Goal: Find specific page/section: Find specific page/section

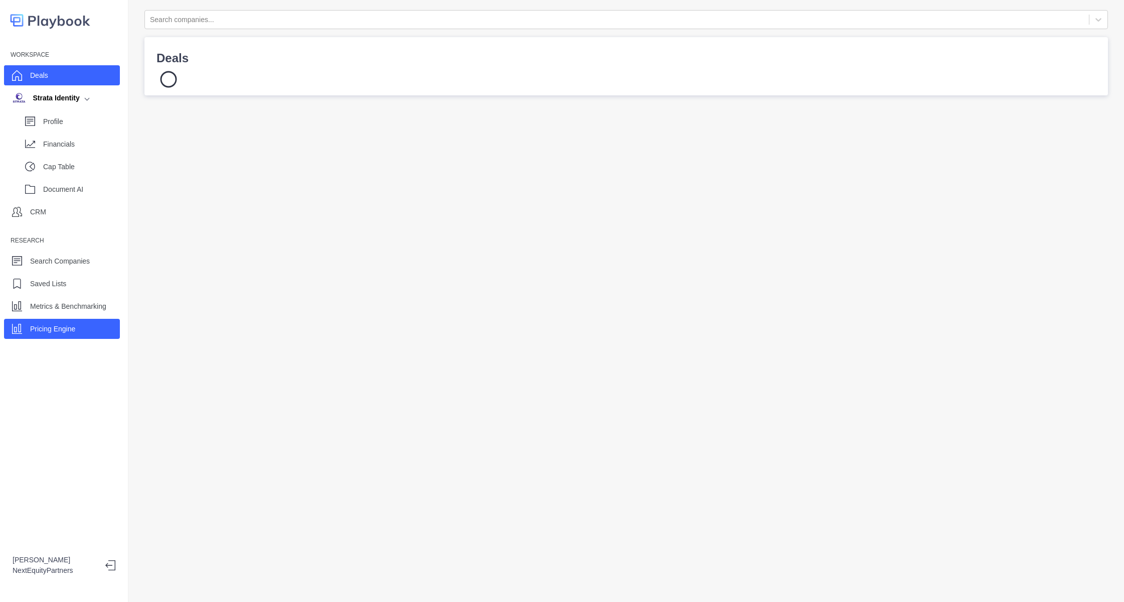
click at [62, 330] on p "Pricing Engine" at bounding box center [52, 329] width 45 height 11
click at [46, 83] on div "Deals" at bounding box center [62, 75] width 116 height 20
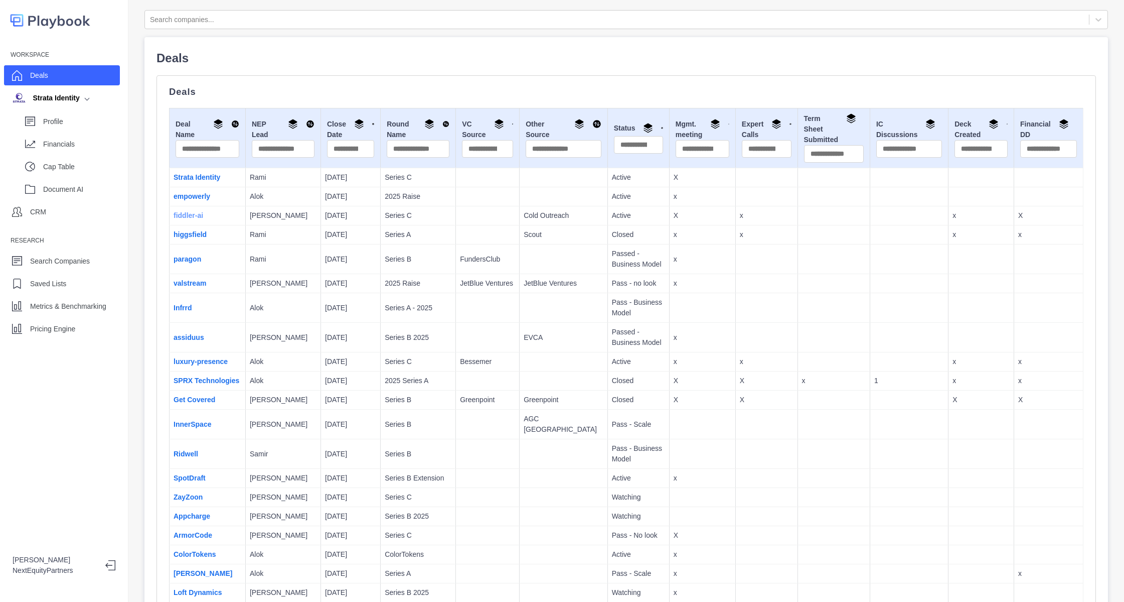
click at [197, 213] on link "fiddler-ai" at bounding box center [189, 215] width 30 height 8
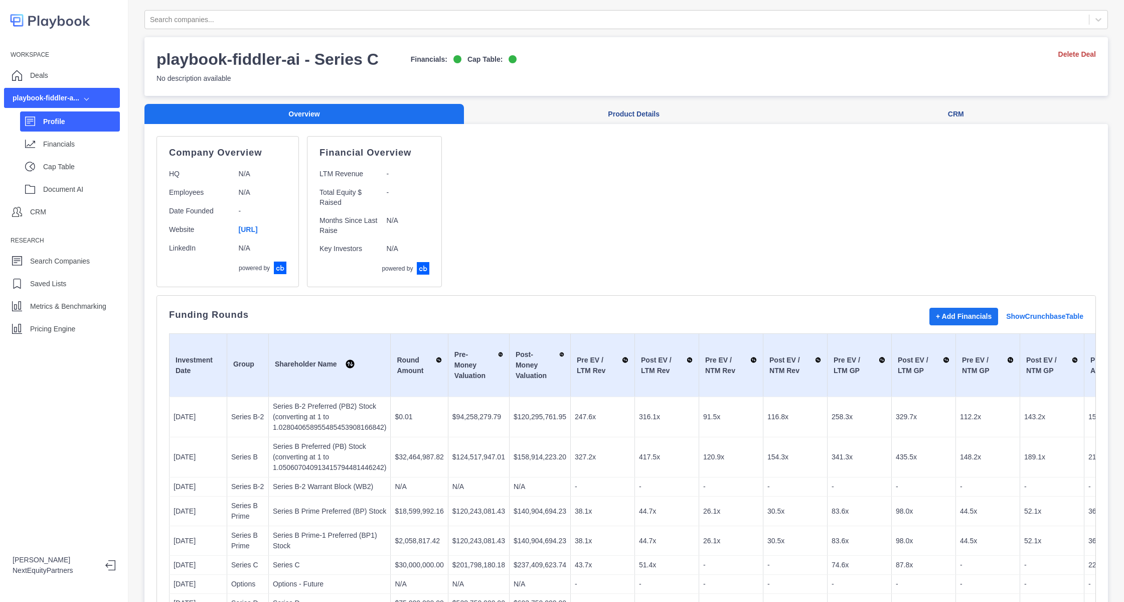
click at [561, 251] on div "Company Overview HQ N/A Employees N/A Date Founded - Website [URL] LinkedIn N/A…" at bounding box center [627, 211] width 940 height 151
click at [674, 188] on div "Company Overview HQ N/A Employees N/A Date Founded - Website [URL] LinkedIn N/A…" at bounding box center [627, 211] width 940 height 151
